Goal: Browse casually: Explore the website without a specific task or goal

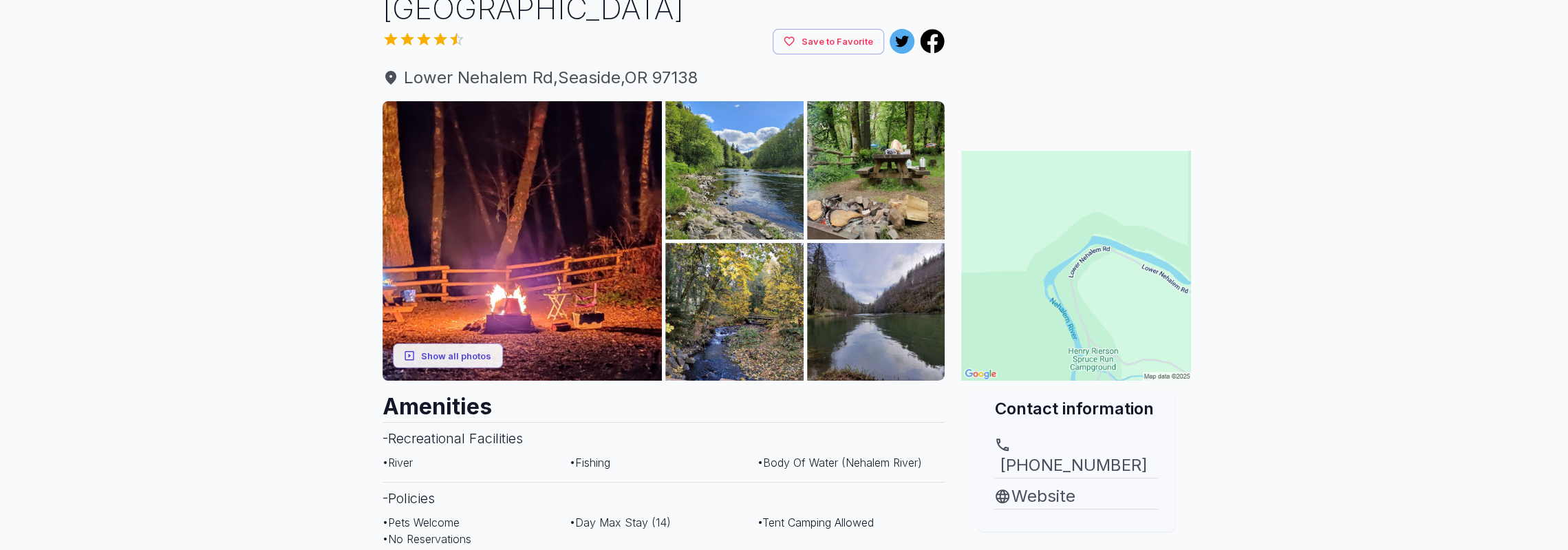
scroll to position [206, 0]
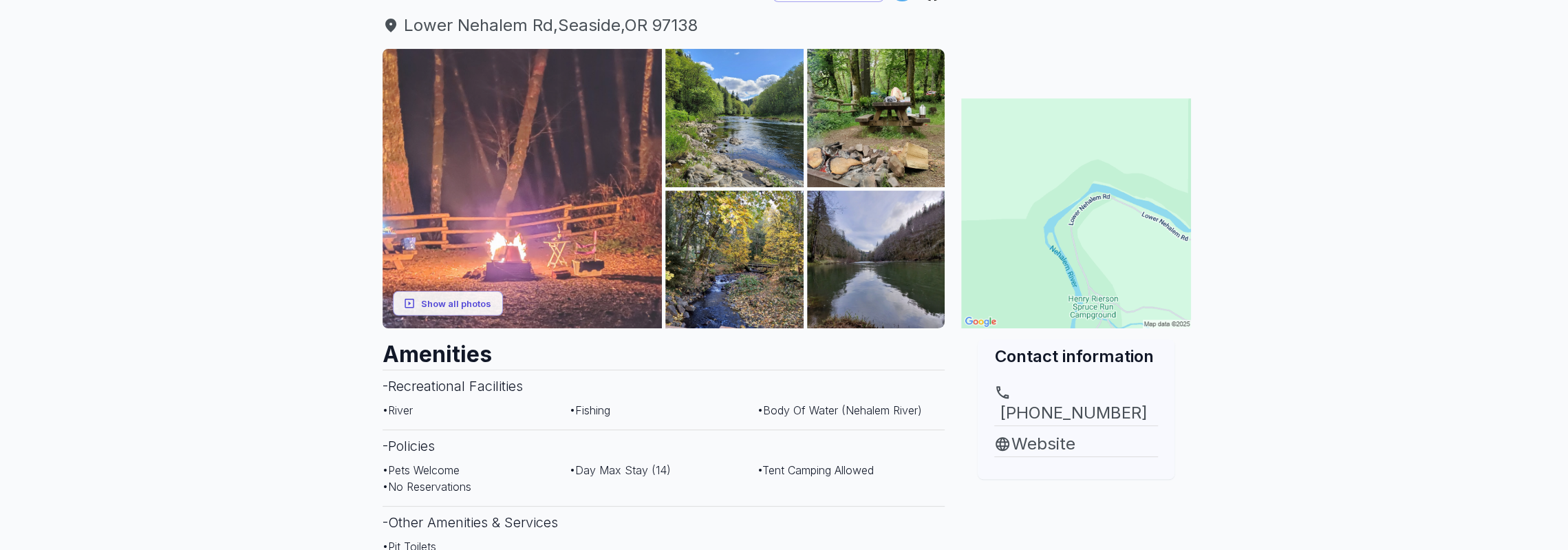
click at [562, 199] on img at bounding box center [522, 189] width 280 height 280
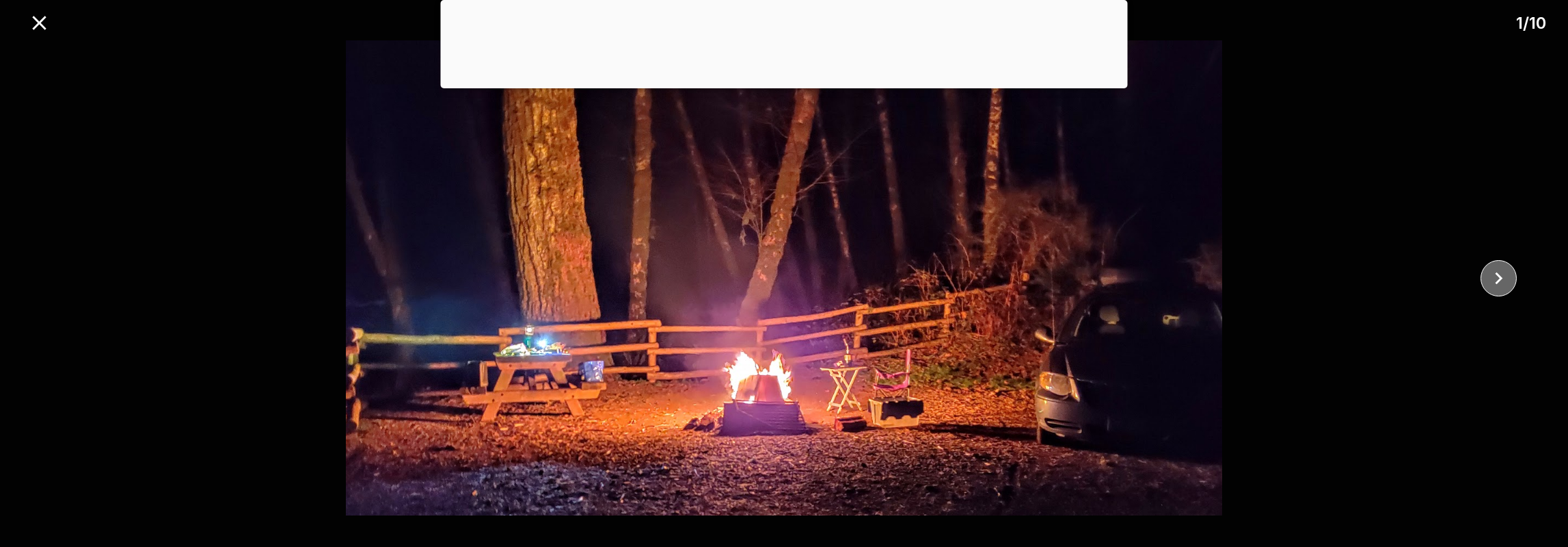
click at [1500, 285] on icon "close" at bounding box center [1499, 278] width 24 height 24
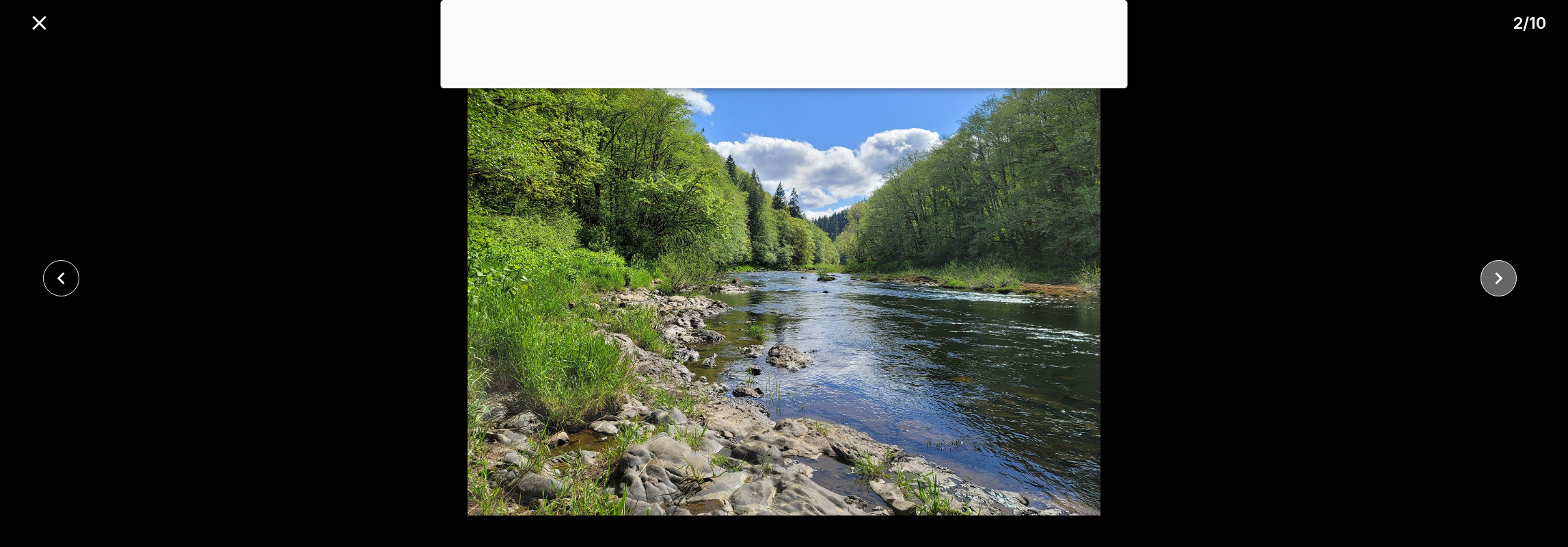
click at [1500, 285] on icon "close" at bounding box center [1499, 278] width 24 height 24
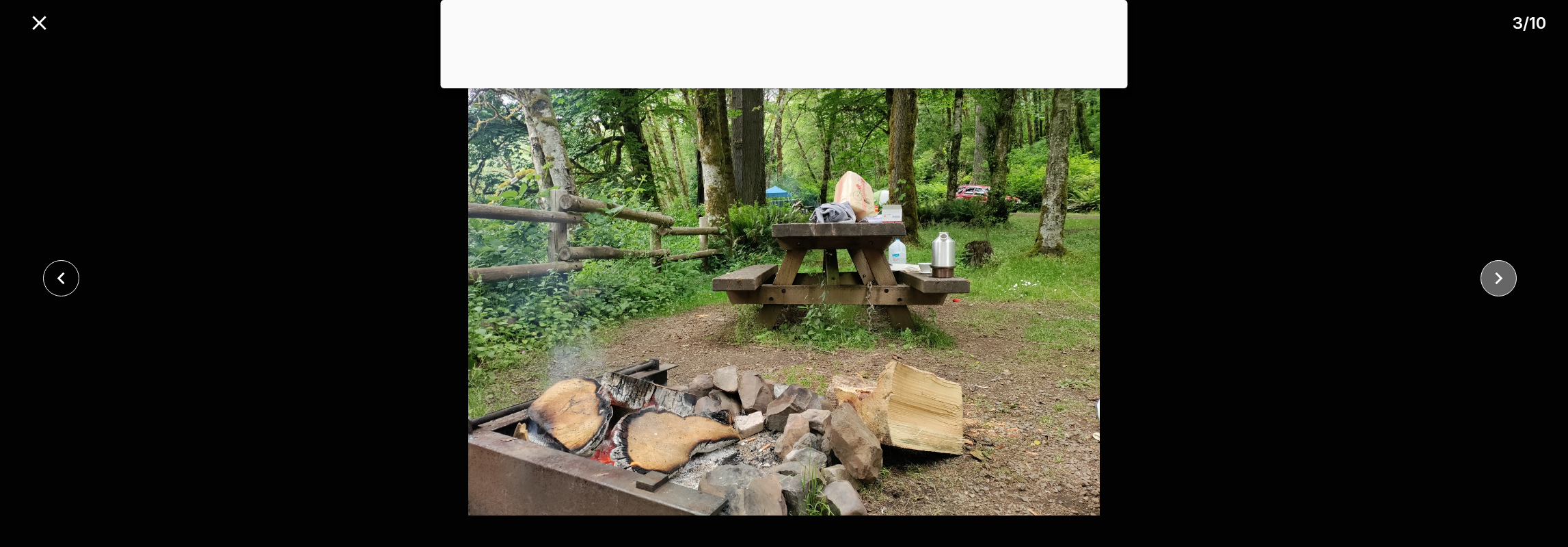
click at [1508, 262] on button "close" at bounding box center [1499, 278] width 36 height 36
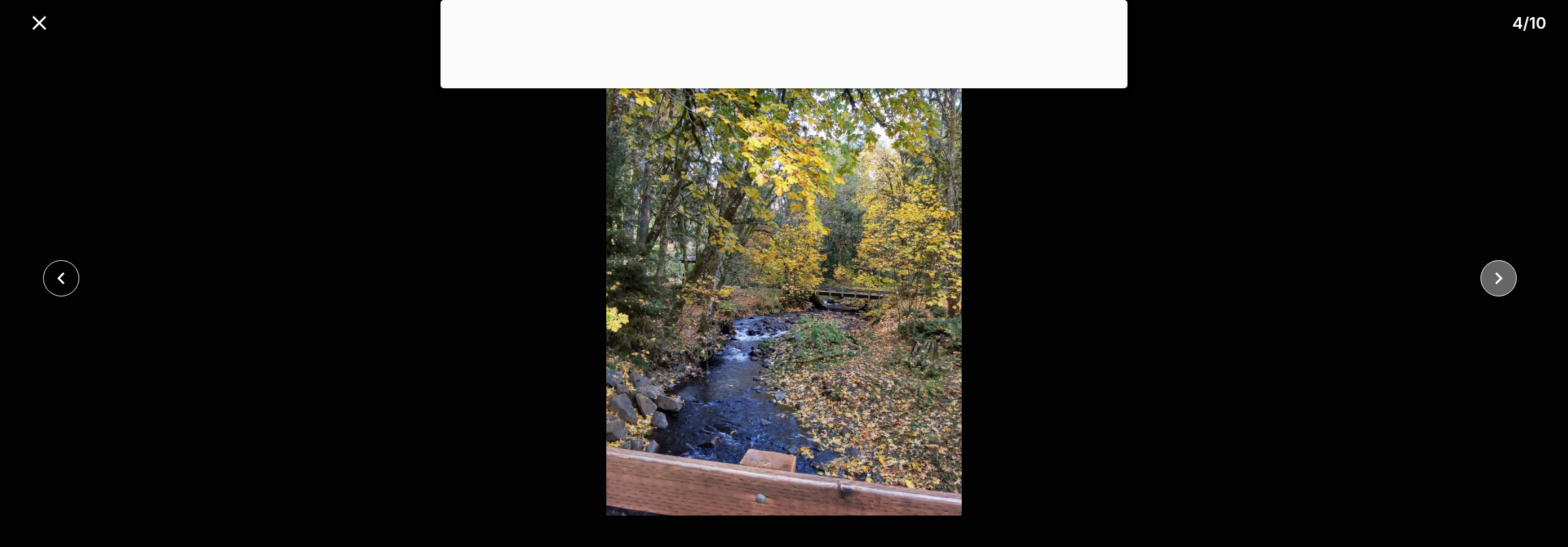
click at [1503, 284] on icon "close" at bounding box center [1499, 278] width 24 height 24
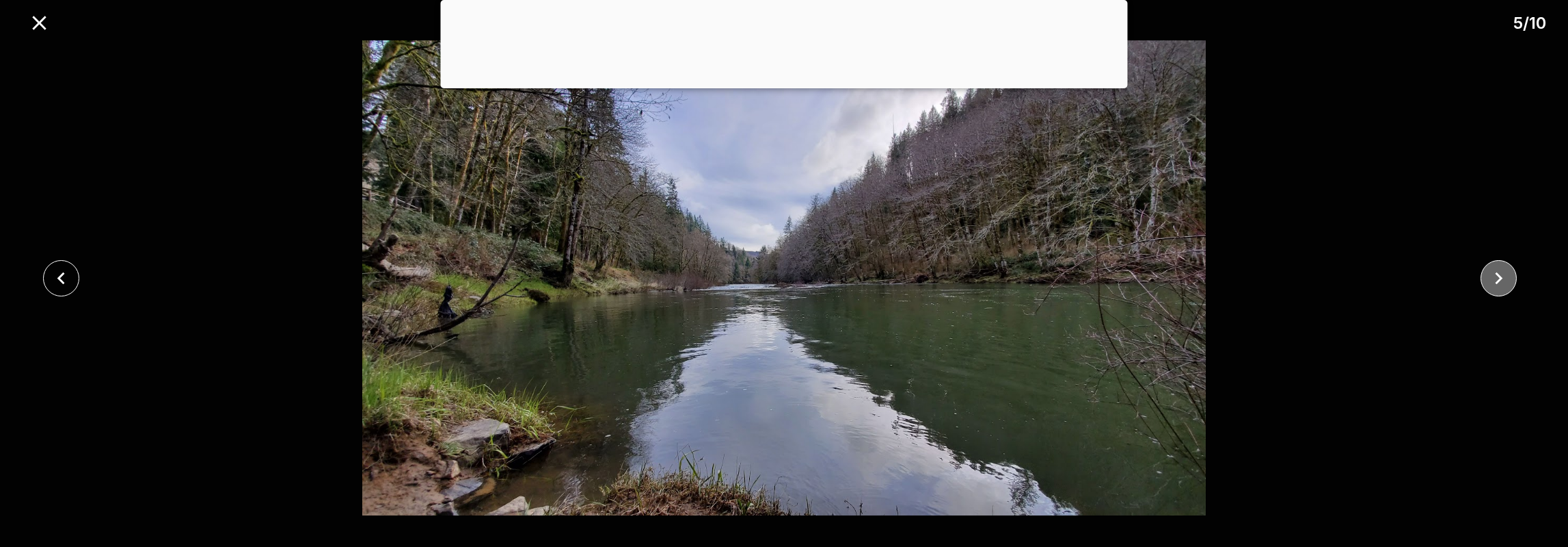
click at [1487, 284] on icon "close" at bounding box center [1499, 278] width 24 height 24
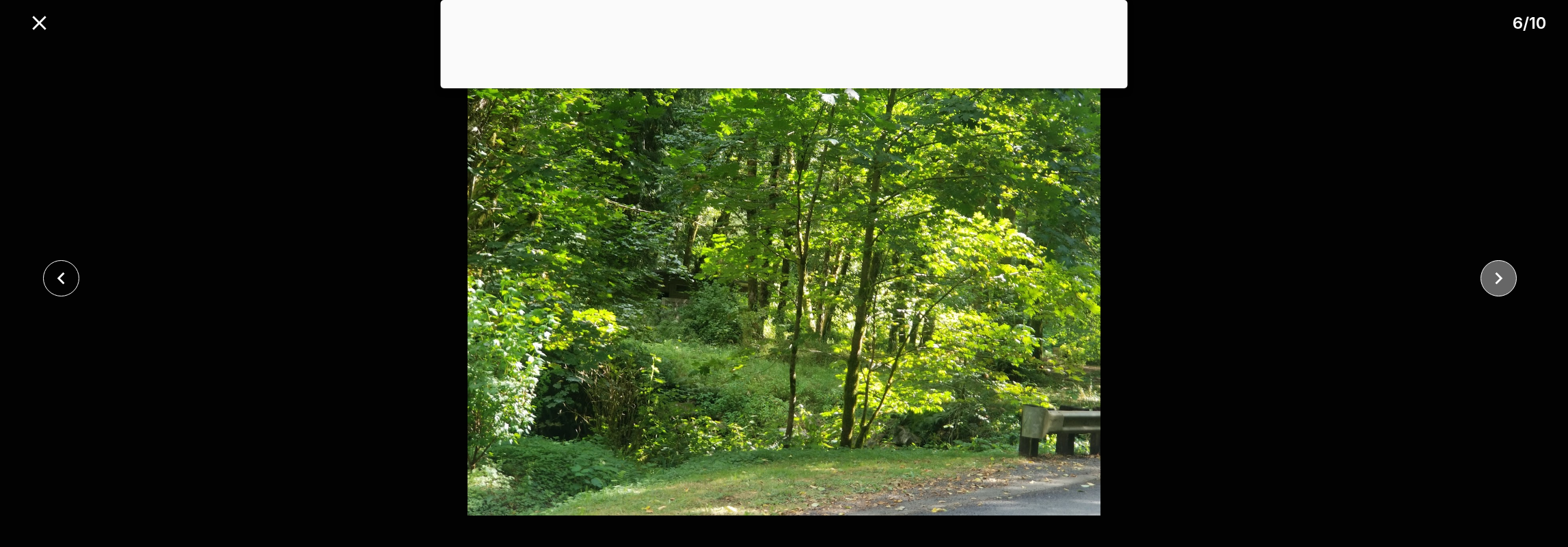
click at [1490, 282] on icon "close" at bounding box center [1499, 278] width 24 height 24
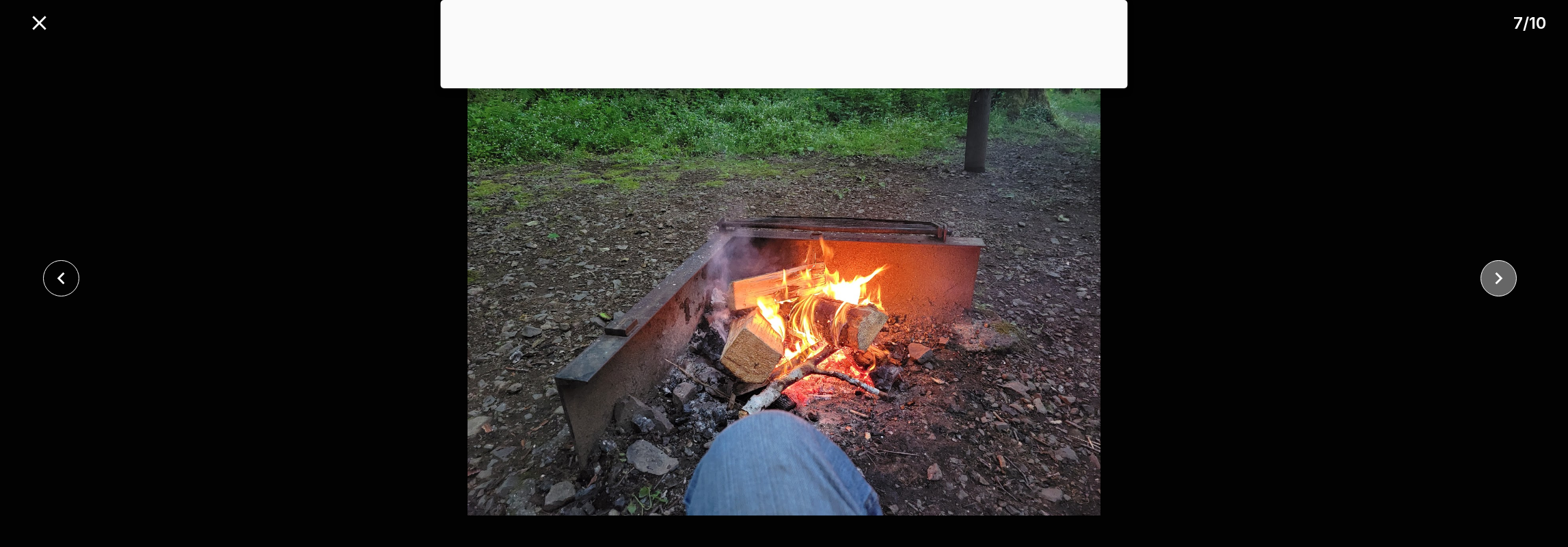
click at [1485, 289] on button "close" at bounding box center [1499, 278] width 36 height 36
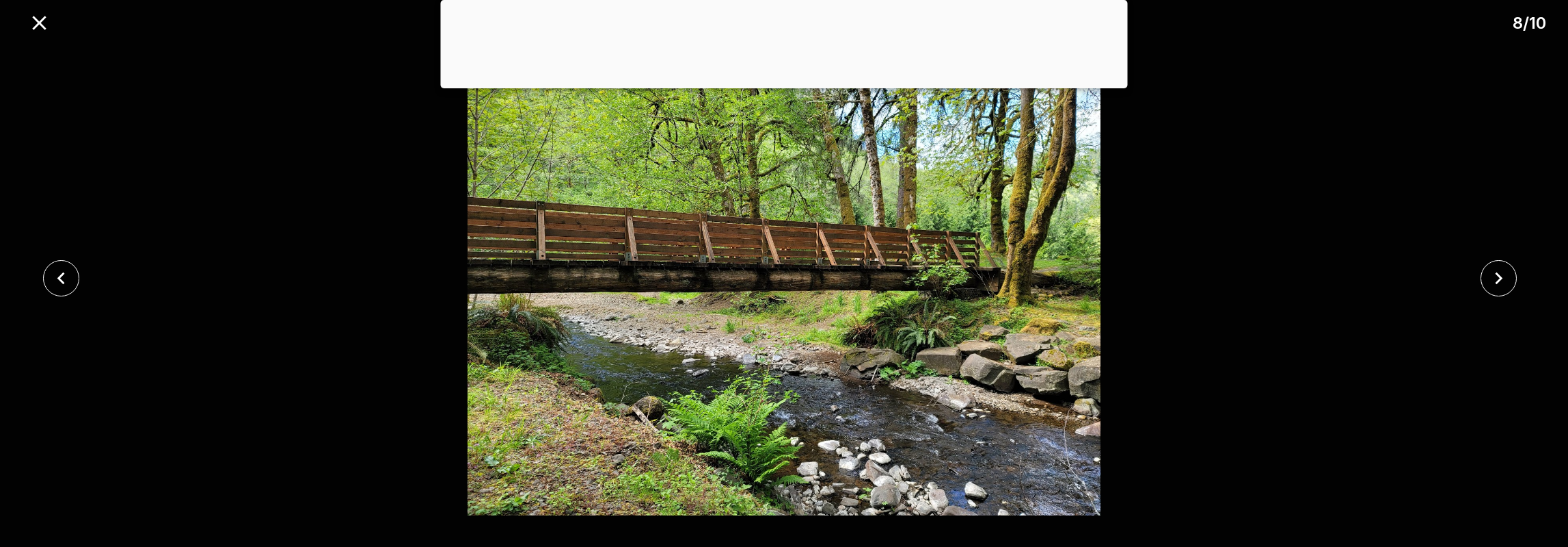
click at [1485, 293] on div at bounding box center [1502, 278] width 130 height 36
click at [1493, 289] on button "close" at bounding box center [1499, 278] width 36 height 36
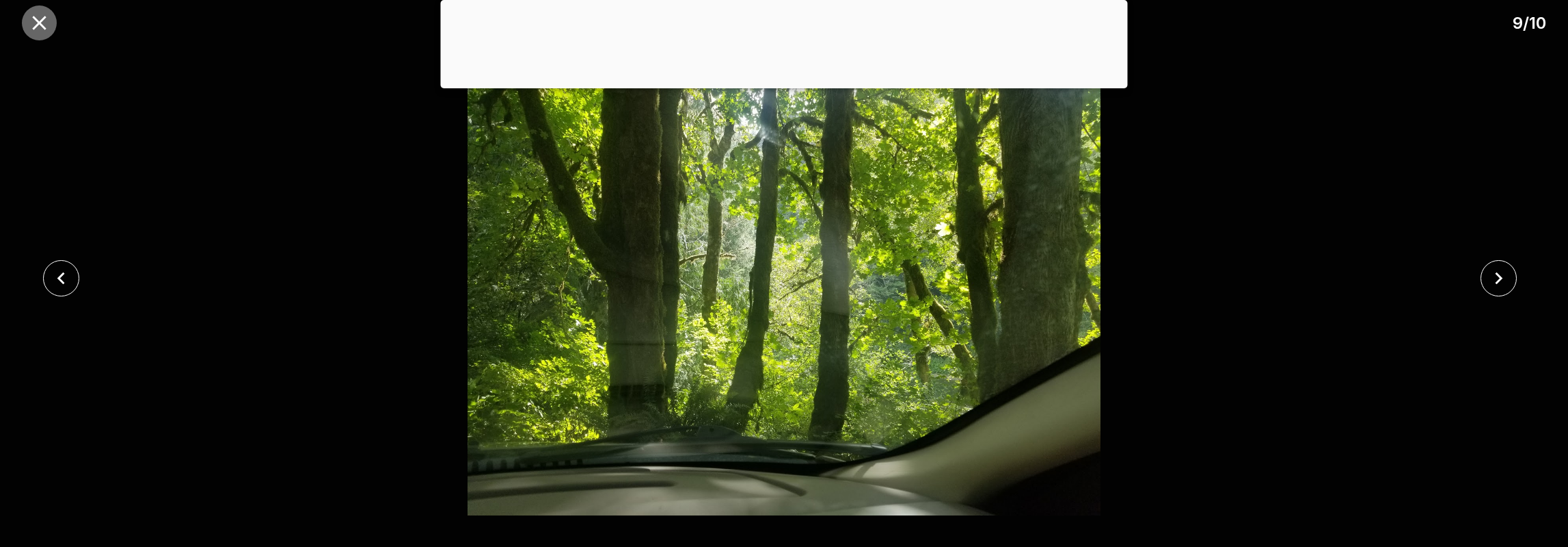
click at [30, 22] on icon "close" at bounding box center [39, 22] width 24 height 24
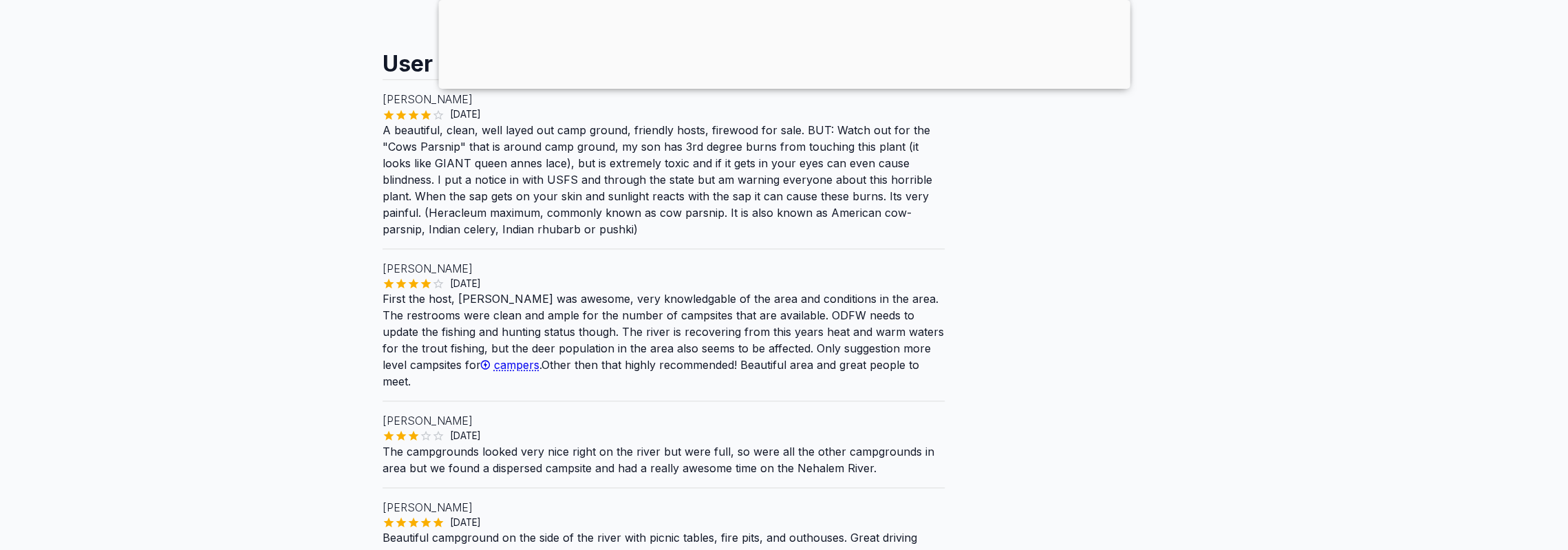
scroll to position [1170, 0]
